Goal: Task Accomplishment & Management: Manage account settings

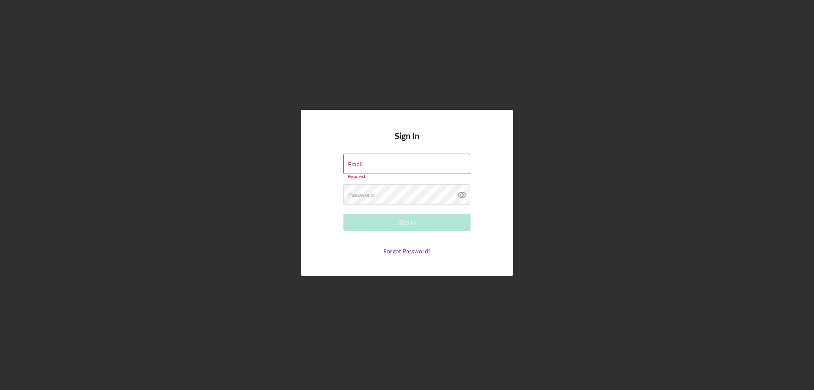
click at [359, 159] on div "Email Required" at bounding box center [407, 166] width 127 height 25
click at [364, 192] on label "Password" at bounding box center [361, 194] width 26 height 7
click at [376, 157] on label "Email" at bounding box center [409, 158] width 122 height 9
click at [376, 157] on input "fivel" at bounding box center [407, 164] width 127 height 20
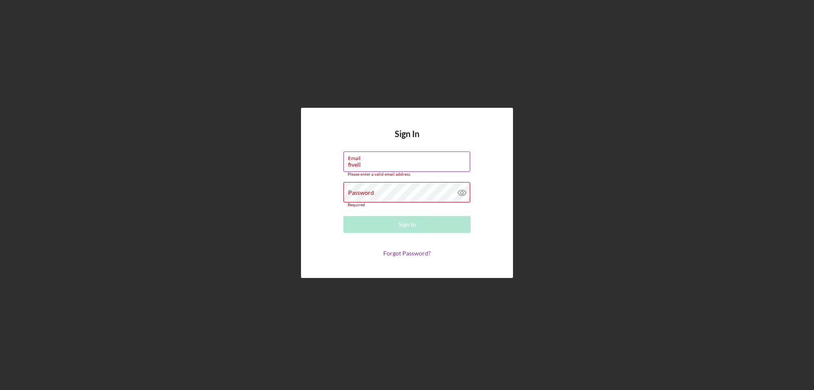
type input "[EMAIL_ADDRESS][DOMAIN_NAME]"
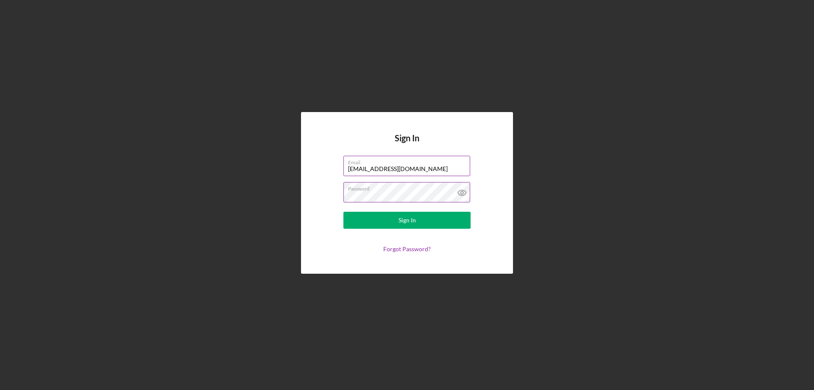
click at [462, 194] on icon at bounding box center [462, 192] width 3 height 3
click at [416, 216] on button "Sign In" at bounding box center [407, 220] width 127 height 17
